Goal: Information Seeking & Learning: Learn about a topic

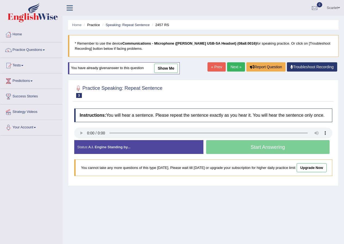
click at [172, 68] on link "show me" at bounding box center [166, 68] width 24 height 9
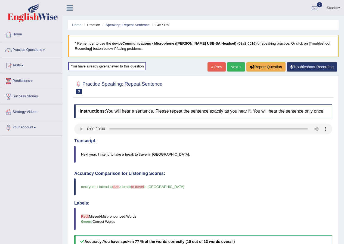
click at [232, 63] on link "Next »" at bounding box center [236, 66] width 18 height 9
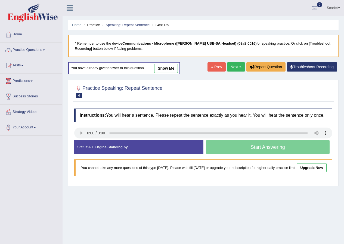
click at [165, 68] on link "show me" at bounding box center [166, 68] width 24 height 9
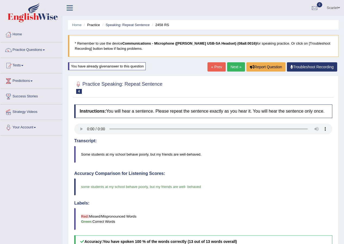
click at [234, 66] on link "Next »" at bounding box center [236, 66] width 18 height 9
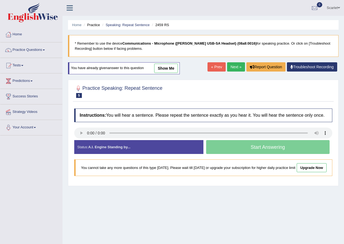
click at [163, 71] on link "show me" at bounding box center [166, 68] width 24 height 9
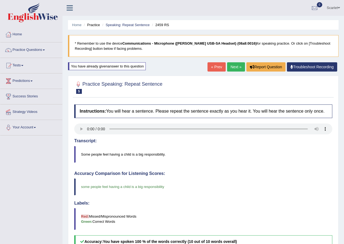
click at [233, 64] on link "Next »" at bounding box center [236, 66] width 18 height 9
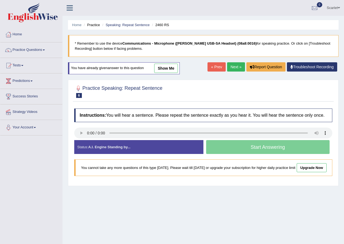
click at [162, 69] on link "show me" at bounding box center [166, 68] width 24 height 9
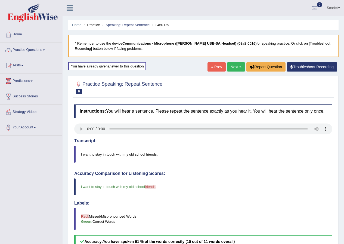
click at [230, 66] on link "Next »" at bounding box center [236, 66] width 18 height 9
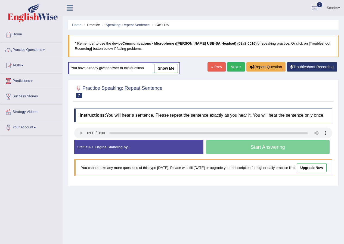
click at [169, 68] on link "show me" at bounding box center [166, 68] width 24 height 9
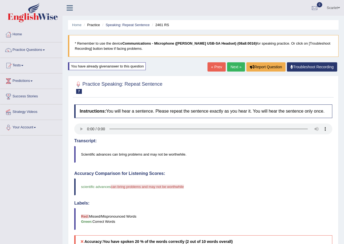
click at [233, 67] on link "Next »" at bounding box center [236, 66] width 18 height 9
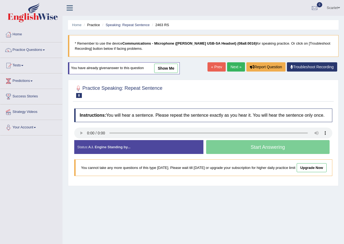
click at [164, 70] on link "show me" at bounding box center [166, 68] width 24 height 9
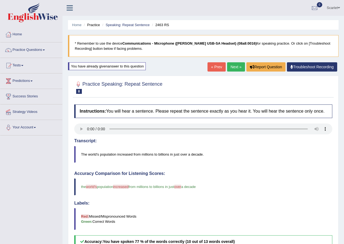
click at [315, 68] on link "Troubleshoot Recording" at bounding box center [312, 66] width 50 height 9
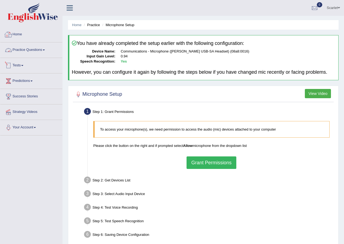
click at [27, 48] on link "Practice Questions" at bounding box center [31, 49] width 62 height 14
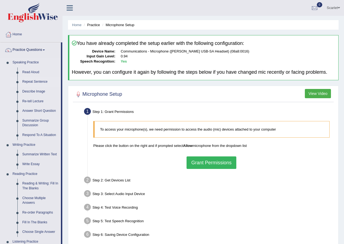
click at [36, 80] on link "Repeat Sentence" at bounding box center [40, 82] width 41 height 10
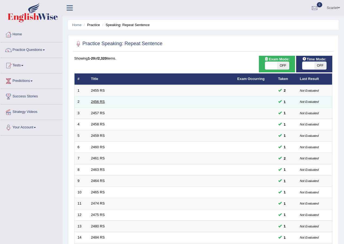
click at [96, 102] on link "2456 RS" at bounding box center [98, 101] width 14 height 4
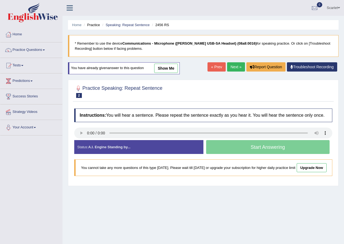
click at [169, 69] on link "show me" at bounding box center [166, 68] width 24 height 9
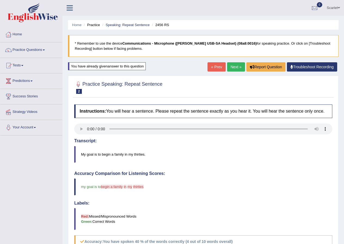
click at [213, 65] on link "« Prev" at bounding box center [216, 66] width 18 height 9
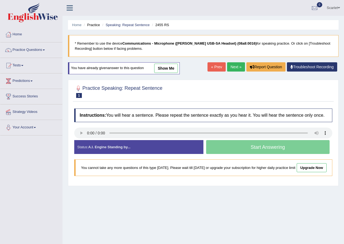
click at [175, 69] on link "show me" at bounding box center [166, 68] width 24 height 9
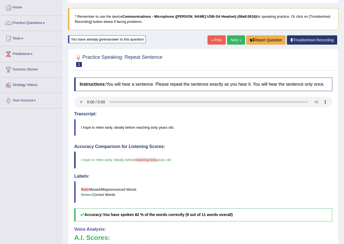
scroll to position [27, 0]
click at [234, 37] on link "Next »" at bounding box center [236, 39] width 18 height 9
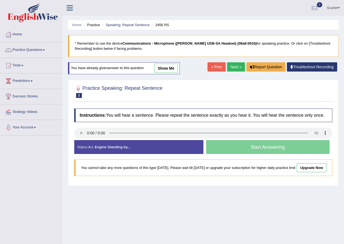
click at [163, 68] on link "show me" at bounding box center [166, 68] width 24 height 9
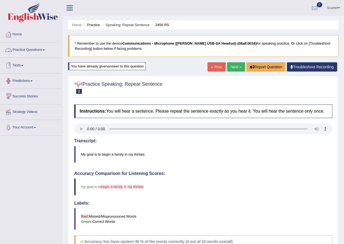
click at [33, 51] on link "Practice Questions" at bounding box center [31, 49] width 62 height 14
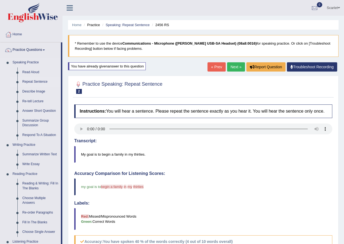
click at [39, 80] on link "Repeat Sentence" at bounding box center [40, 82] width 41 height 10
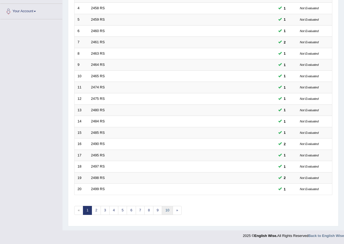
click at [167, 210] on link "10" at bounding box center [167, 210] width 11 height 9
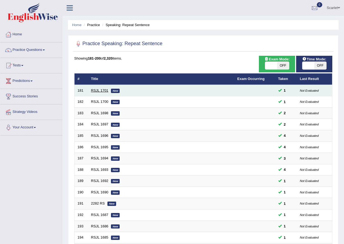
click at [96, 90] on link "RSJL 1701" at bounding box center [99, 90] width 17 height 4
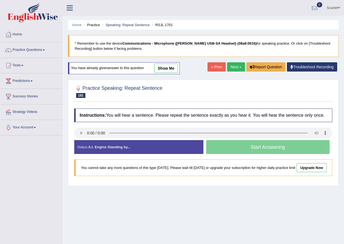
click at [171, 71] on link "show me" at bounding box center [166, 68] width 24 height 9
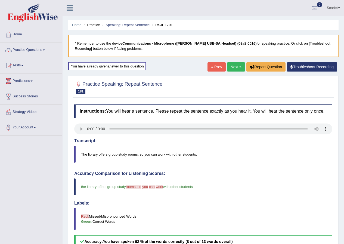
click at [230, 68] on link "Next »" at bounding box center [236, 66] width 18 height 9
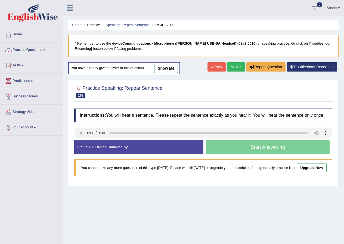
click at [160, 63] on div "You have already given answer to this question show me" at bounding box center [124, 68] width 112 height 12
click at [162, 69] on link "show me" at bounding box center [166, 68] width 24 height 9
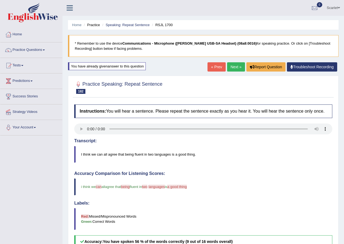
click at [228, 70] on link "Next »" at bounding box center [236, 66] width 18 height 9
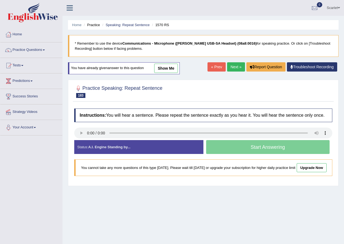
click at [236, 66] on link "Next »" at bounding box center [236, 66] width 18 height 9
drag, startPoint x: 175, startPoint y: 68, endPoint x: 168, endPoint y: 75, distance: 9.6
click at [174, 68] on link "show me" at bounding box center [166, 68] width 24 height 9
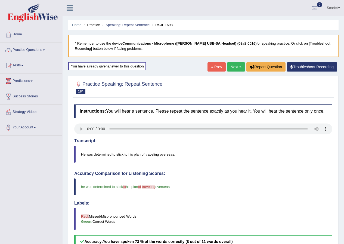
click at [236, 66] on link "Next »" at bounding box center [236, 66] width 18 height 9
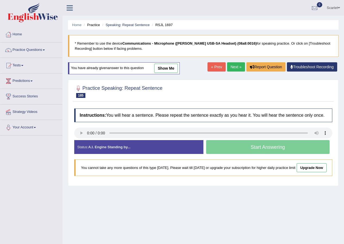
click at [233, 68] on link "Next »" at bounding box center [236, 66] width 18 height 9
click at [234, 66] on link "Next »" at bounding box center [236, 66] width 18 height 9
click at [217, 70] on link "« Prev" at bounding box center [216, 66] width 18 height 9
click at [164, 70] on link "show me" at bounding box center [166, 68] width 24 height 9
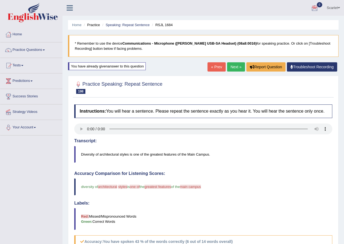
click at [235, 67] on link "Next »" at bounding box center [236, 66] width 18 height 9
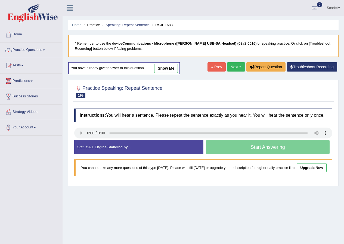
click at [163, 65] on link "show me" at bounding box center [166, 68] width 24 height 9
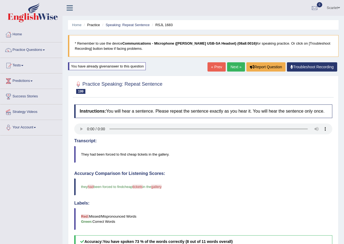
click at [233, 66] on link "Next »" at bounding box center [236, 66] width 18 height 9
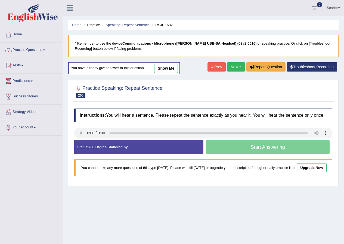
click at [167, 70] on link "show me" at bounding box center [166, 68] width 24 height 9
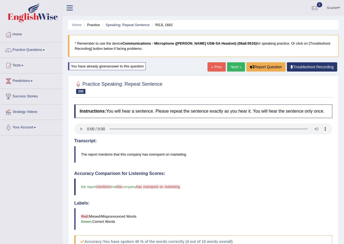
click at [228, 67] on link "Next »" at bounding box center [236, 66] width 18 height 9
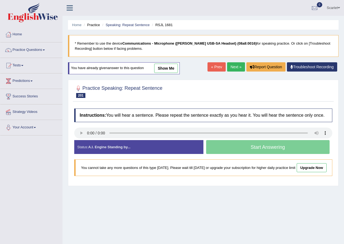
click at [171, 70] on link "show me" at bounding box center [166, 68] width 24 height 9
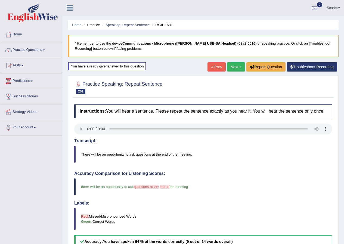
click at [236, 71] on link "Next »" at bounding box center [236, 66] width 18 height 9
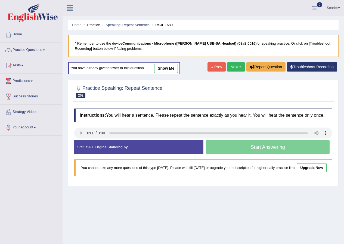
click at [168, 65] on link "show me" at bounding box center [166, 68] width 24 height 9
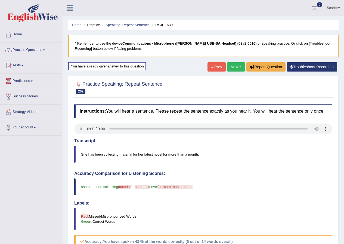
click at [213, 65] on link "« Prev" at bounding box center [216, 66] width 18 height 9
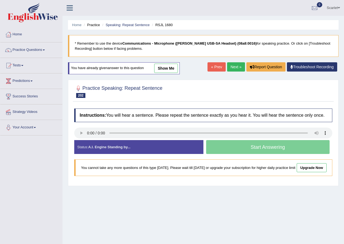
click at [177, 71] on link "show me" at bounding box center [166, 68] width 24 height 9
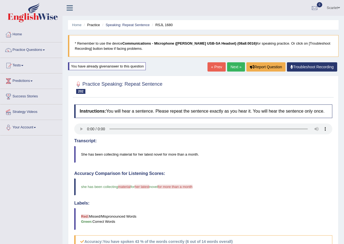
click at [235, 66] on link "Next »" at bounding box center [236, 66] width 18 height 9
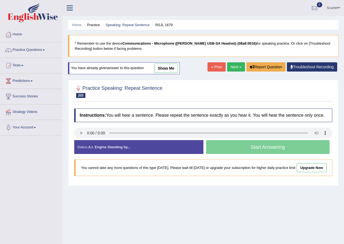
click at [240, 69] on link "Next »" at bounding box center [236, 66] width 18 height 9
click at [163, 68] on link "show me" at bounding box center [166, 68] width 24 height 9
